Goal: Book appointment/travel/reservation

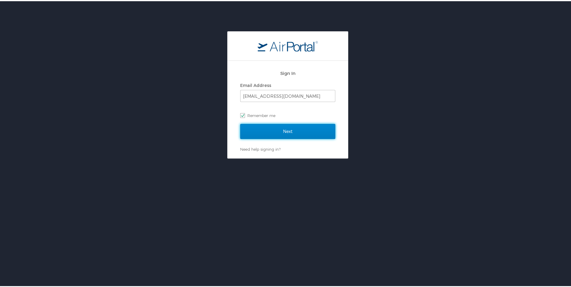
click at [275, 130] on input "Next" at bounding box center [287, 130] width 95 height 15
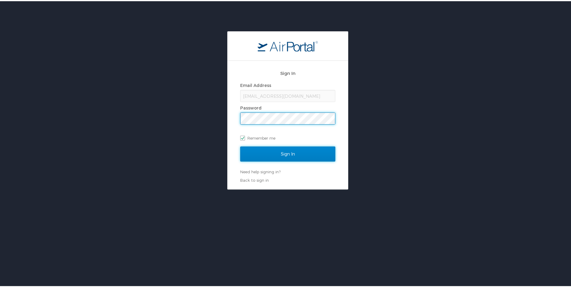
click at [271, 130] on input "Sign In" at bounding box center [287, 152] width 95 height 15
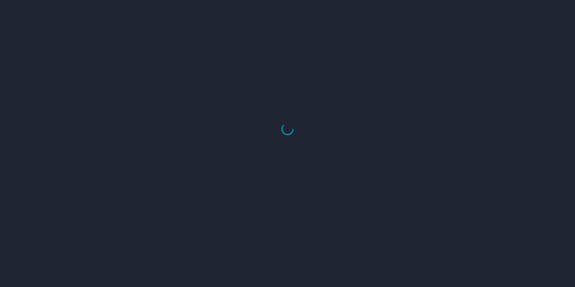
select select "US"
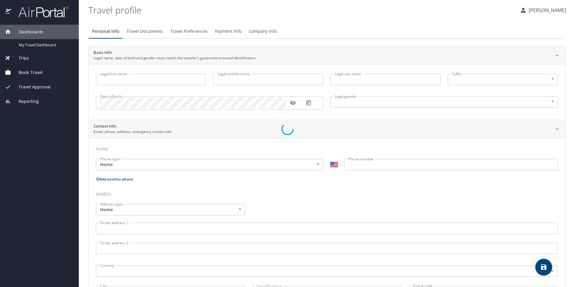
select select "US"
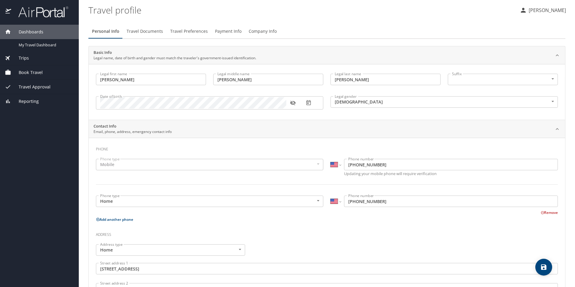
type input "Justin"
type input "Alan"
type input "Maxwell"
type input "Male"
type input "Jennifer"
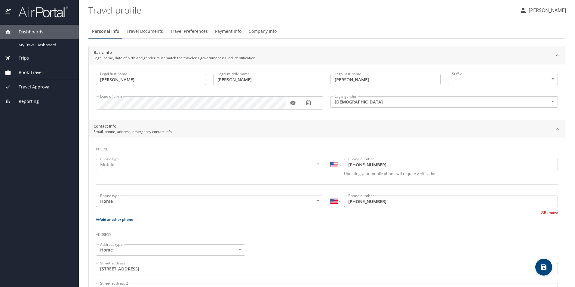
type input "Maxwell"
type input "(303) 931-7105"
type input "jen.maxwell11@gmail.com"
click at [26, 73] on span "Book Travel" at bounding box center [27, 72] width 32 height 7
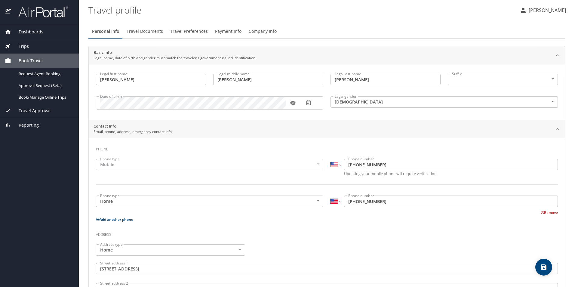
click at [29, 49] on div "Trips" at bounding box center [39, 46] width 69 height 7
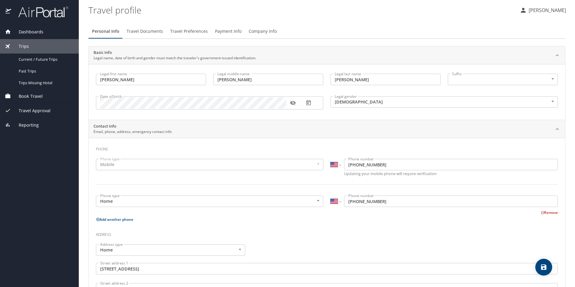
click at [28, 33] on span "Dashboards" at bounding box center [27, 32] width 32 height 7
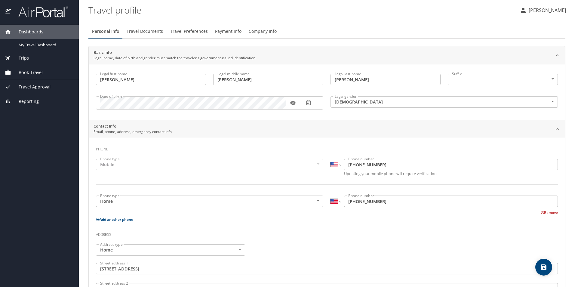
click at [22, 74] on span "Book Travel" at bounding box center [27, 72] width 32 height 7
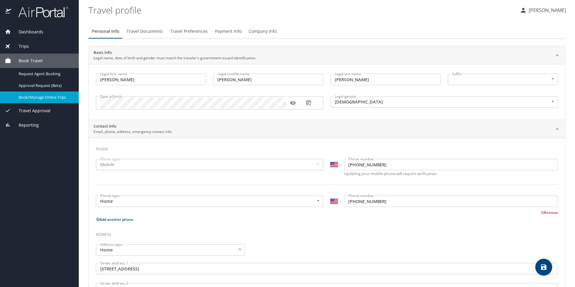
click at [45, 95] on span "Book/Manage Online Trips" at bounding box center [45, 97] width 53 height 6
